Goal: Find contact information: Find contact information

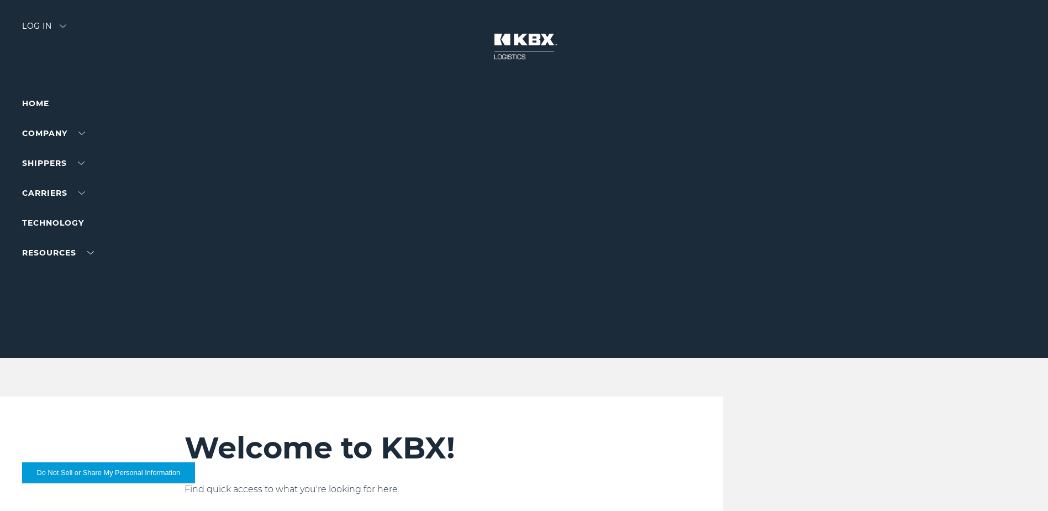
drag, startPoint x: 779, startPoint y: 428, endPoint x: 579, endPoint y: 31, distance: 444.5
click at [43, 177] on ul "About Us Careers Contact Us" at bounding box center [70, 165] width 96 height 50
click at [42, 180] on link "Contact Us" at bounding box center [47, 184] width 50 height 8
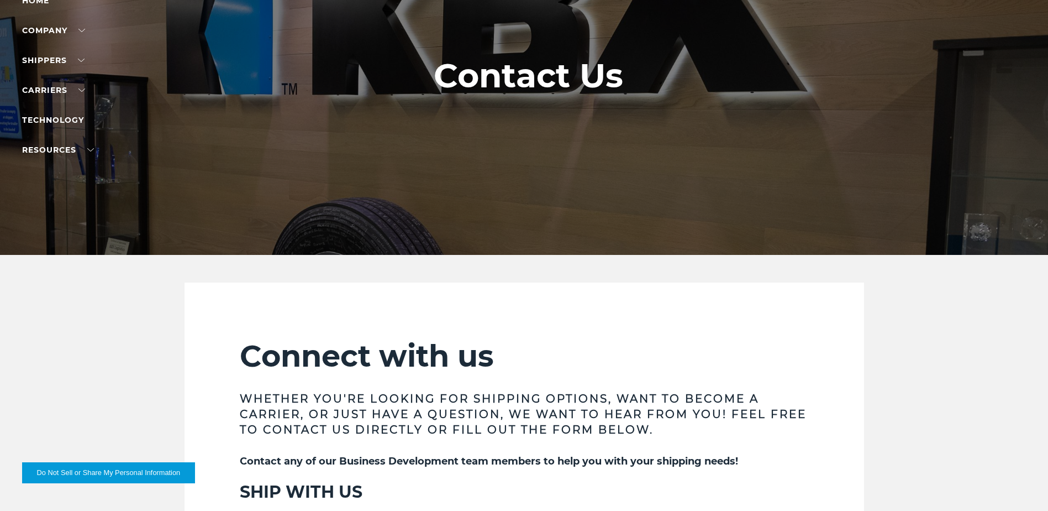
scroll to position [49, 0]
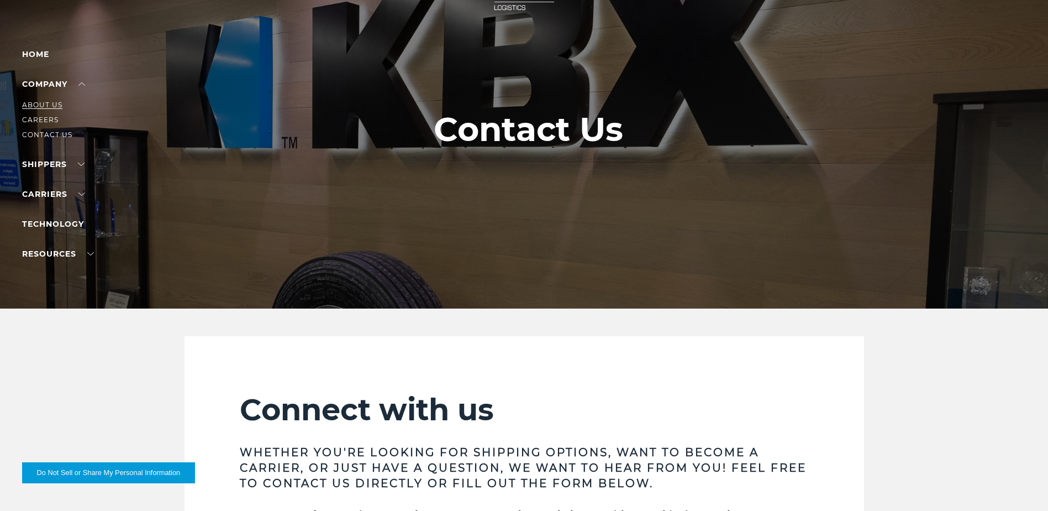
click at [50, 105] on link "About Us" at bounding box center [42, 105] width 40 height 8
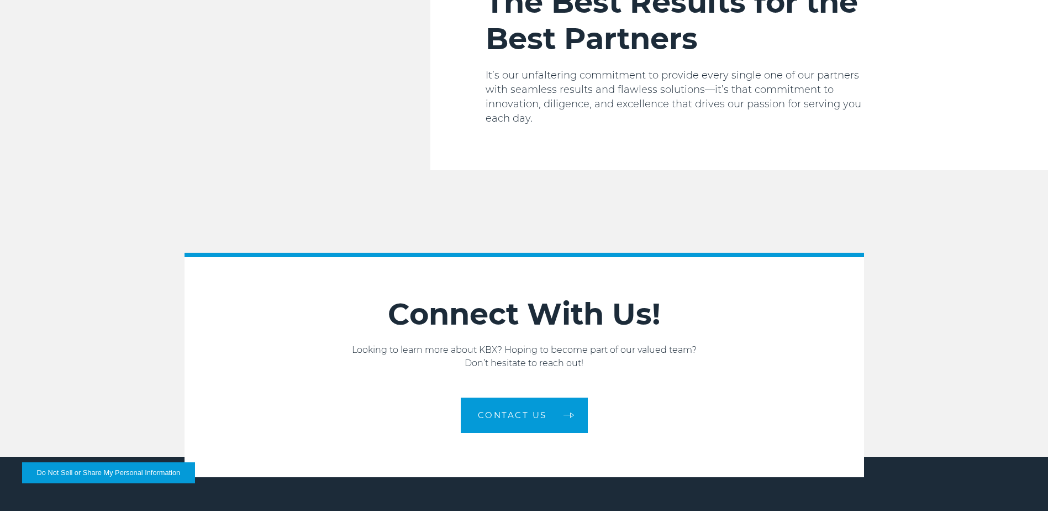
scroll to position [1870, 0]
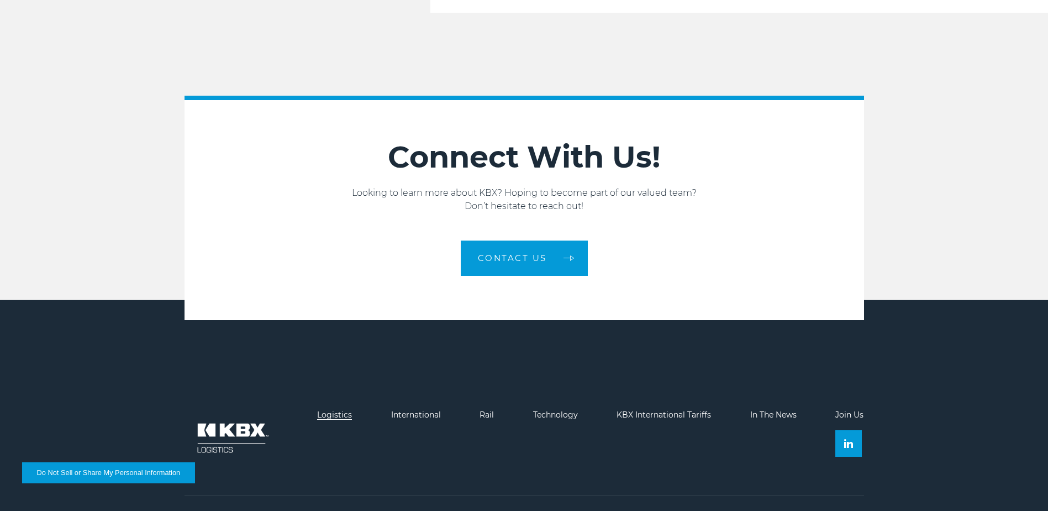
click at [344, 409] on link "Logistics" at bounding box center [334, 414] width 35 height 10
